Goal: Task Accomplishment & Management: Complete application form

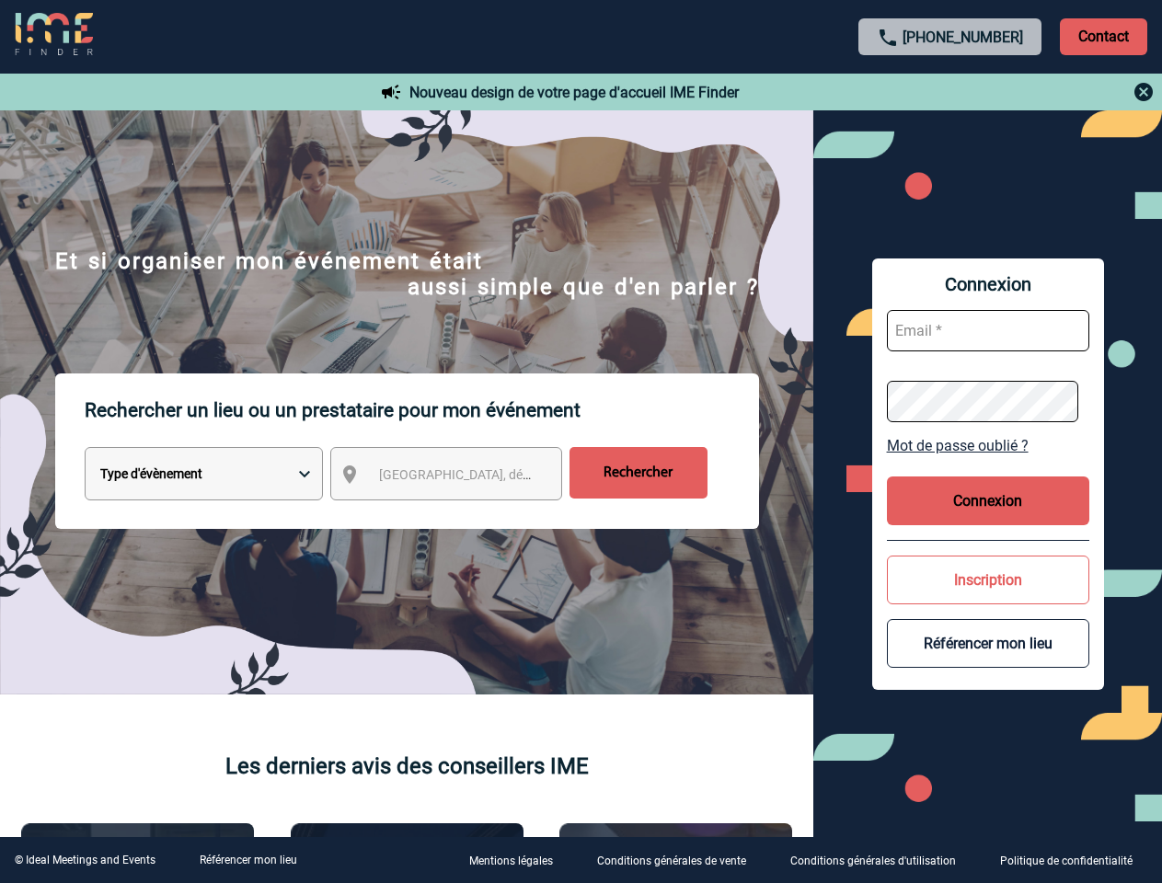
click at [581, 442] on p "Rechercher un lieu ou un prestataire pour mon événement" at bounding box center [422, 411] width 674 height 74
click at [1103, 36] on p "Contact" at bounding box center [1103, 36] width 87 height 37
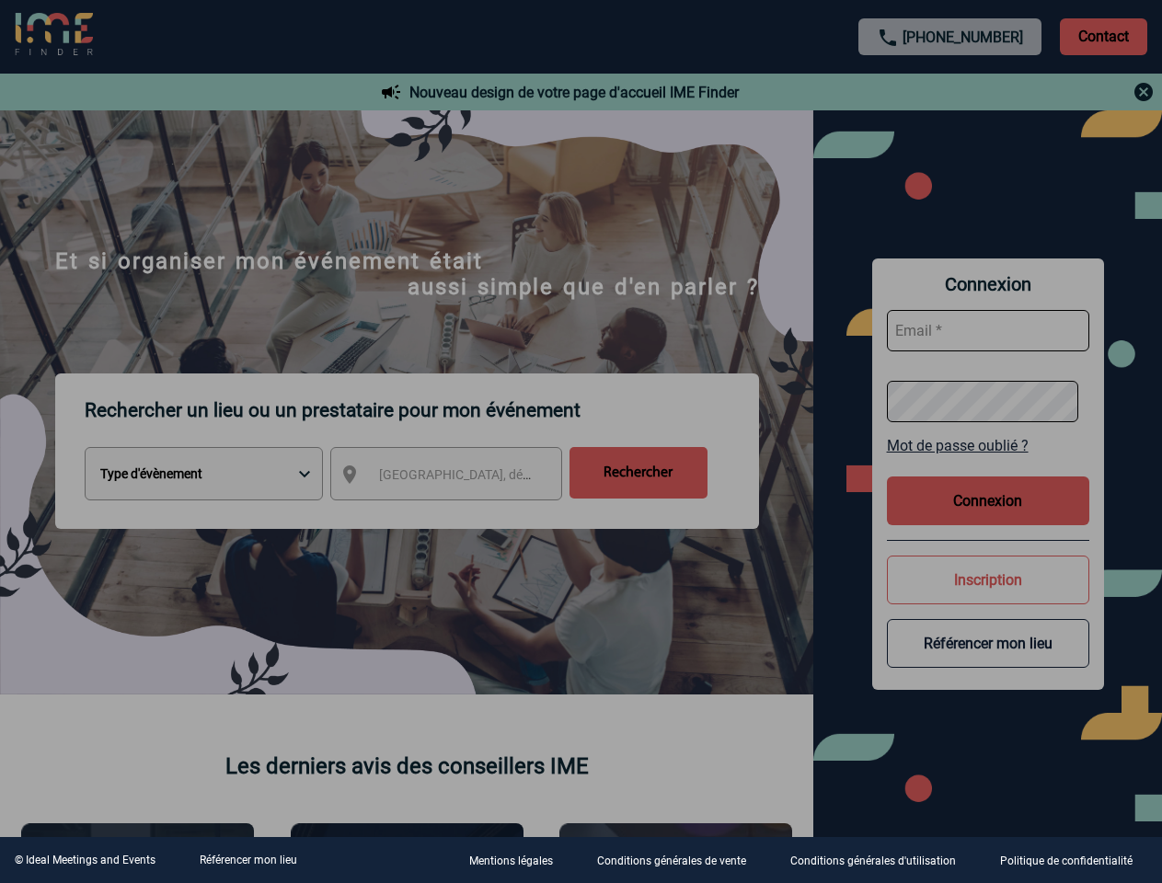
click at [951, 92] on div at bounding box center [581, 441] width 1162 height 883
click at [463, 478] on div at bounding box center [581, 441] width 1162 height 883
click at [988, 445] on div at bounding box center [581, 441] width 1162 height 883
click at [988, 501] on div at bounding box center [581, 441] width 1162 height 883
click at [988, 580] on div at bounding box center [581, 441] width 1162 height 883
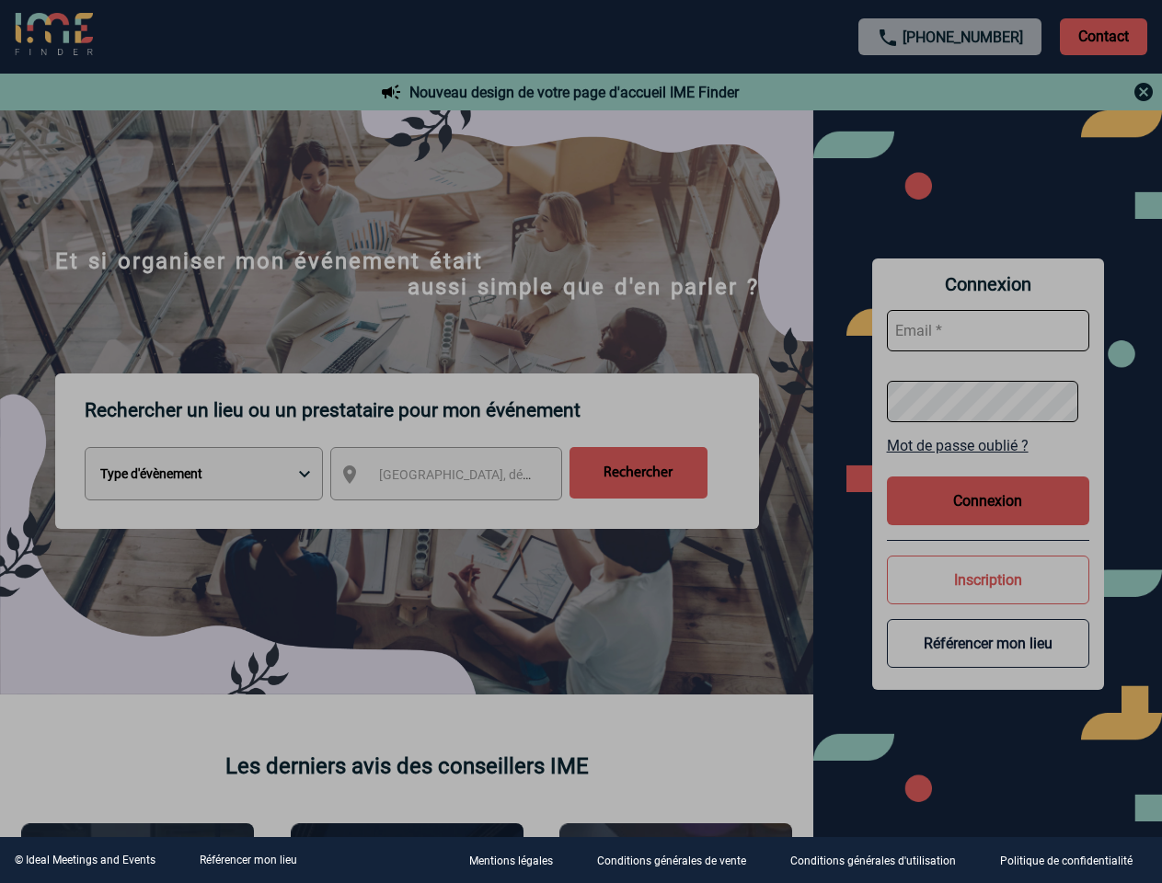
click at [988, 643] on div at bounding box center [581, 441] width 1162 height 883
click at [248, 860] on link "Référencer mon lieu" at bounding box center [249, 860] width 98 height 13
